Goal: Browse casually

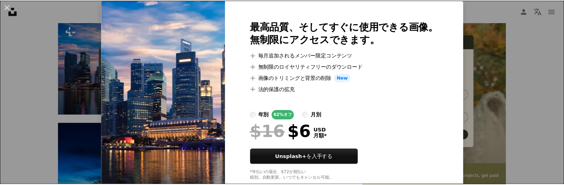
scroll to position [35, 0]
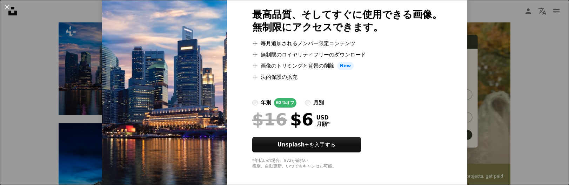
click at [7, 9] on button "An X shape" at bounding box center [7, 7] width 8 height 8
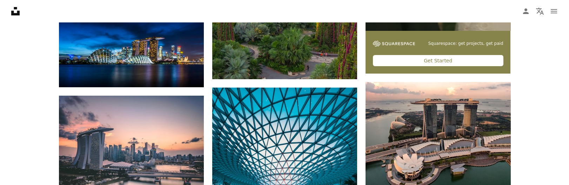
scroll to position [421, 0]
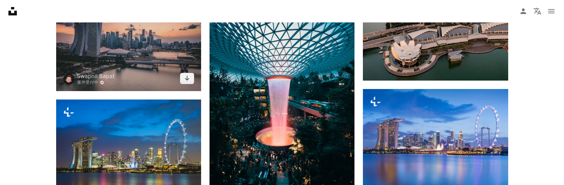
click at [171, 62] on img at bounding box center [128, 36] width 145 height 109
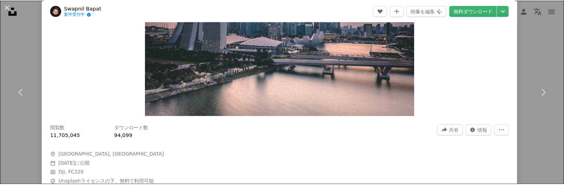
scroll to position [70, 0]
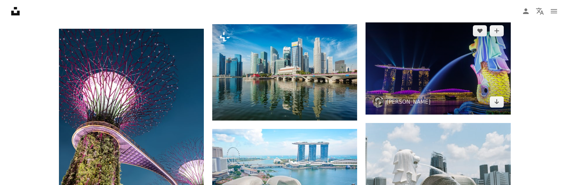
scroll to position [597, 0]
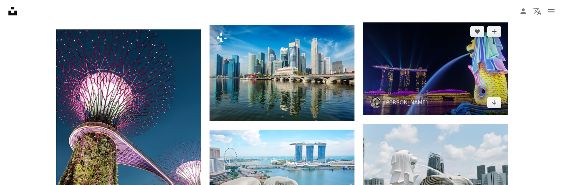
click at [424, 94] on img at bounding box center [435, 67] width 145 height 97
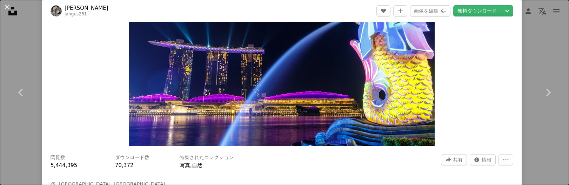
scroll to position [140, 0]
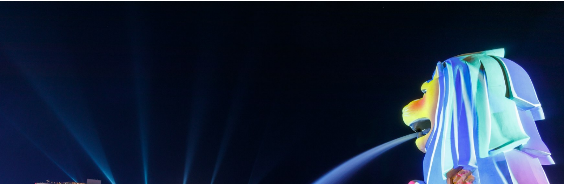
scroll to position [94, 0]
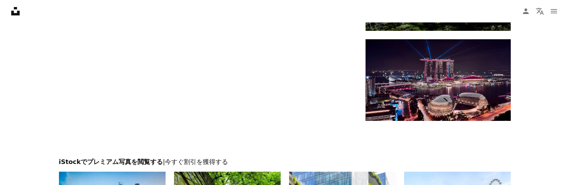
scroll to position [1053, 0]
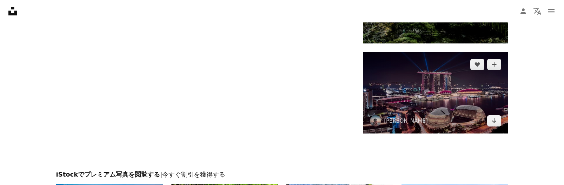
click at [476, 80] on img at bounding box center [435, 92] width 145 height 81
